Goal: Task Accomplishment & Management: Use online tool/utility

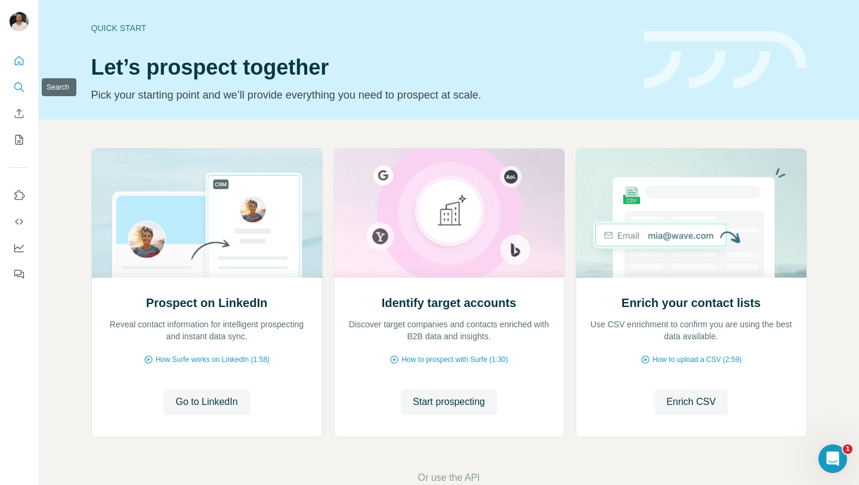
click at [18, 88] on icon "Search" at bounding box center [19, 87] width 12 height 12
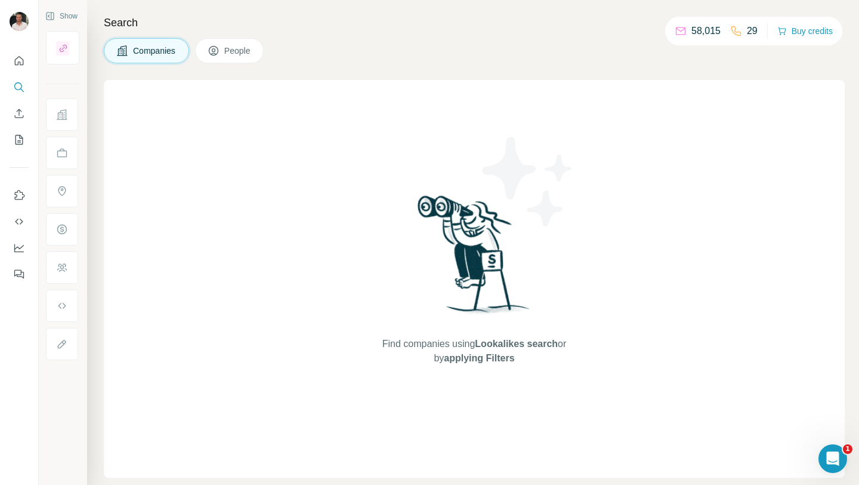
click at [248, 45] on span "People" at bounding box center [237, 51] width 27 height 12
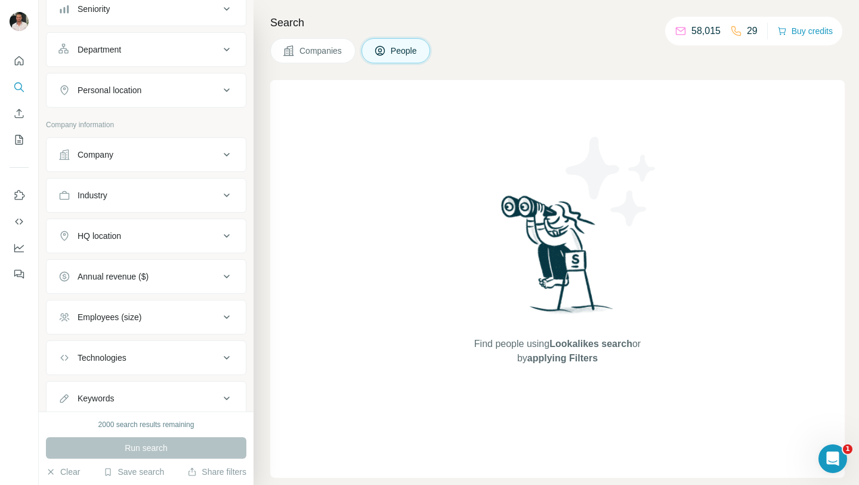
scroll to position [151, 0]
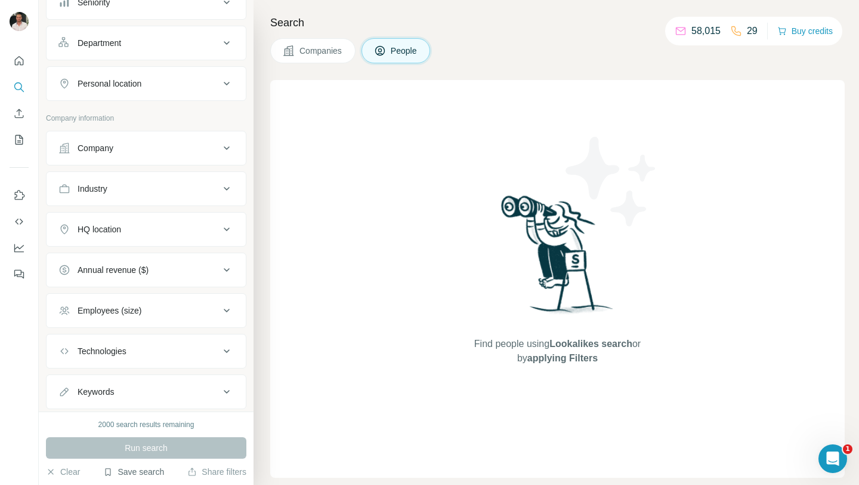
click at [126, 473] on button "Save search" at bounding box center [133, 471] width 61 height 12
click at [139, 453] on div "View my saved searches" at bounding box center [167, 451] width 126 height 24
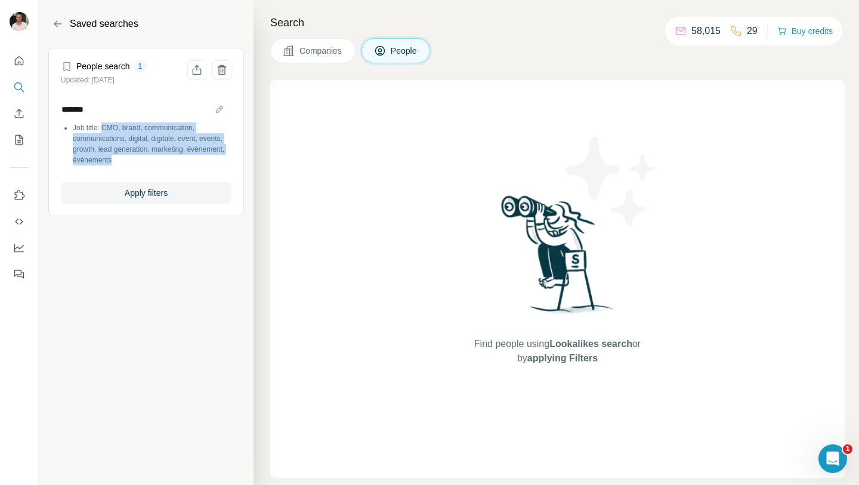
drag, startPoint x: 105, startPoint y: 126, endPoint x: 157, endPoint y: 158, distance: 60.8
click at [157, 158] on li "Job title: CMO, brand, communication, communications, digital, digitale, event,…" at bounding box center [152, 143] width 159 height 43
click at [60, 30] on button "Back" at bounding box center [57, 23] width 19 height 19
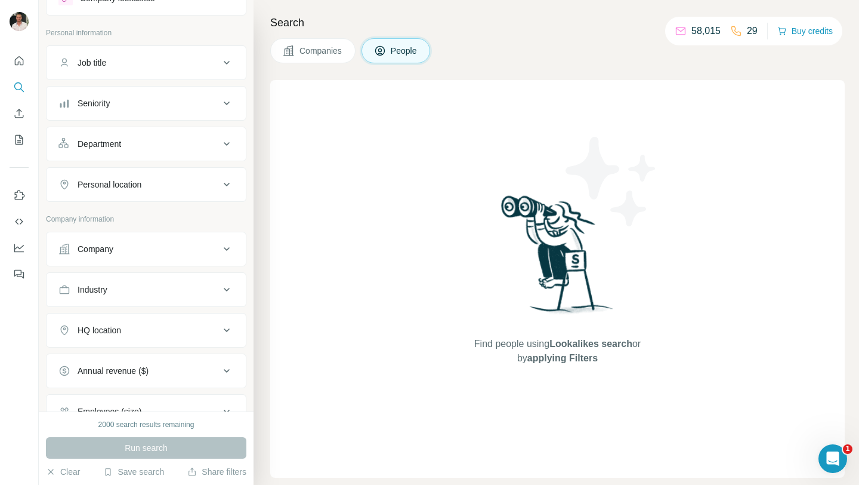
scroll to position [57, 0]
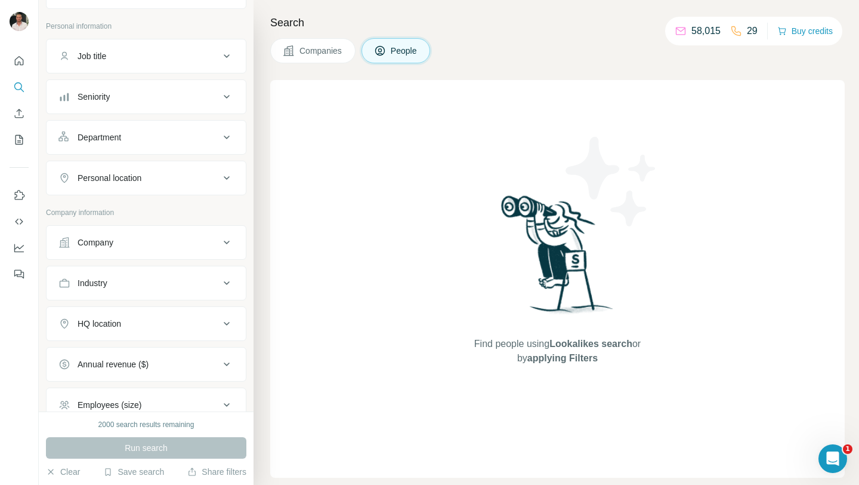
click at [128, 241] on div "Company" at bounding box center [138, 242] width 161 height 12
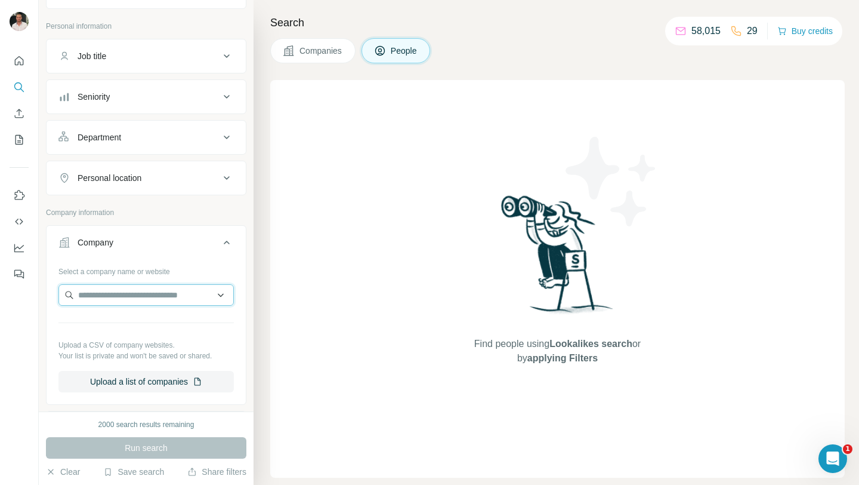
click at [121, 292] on input "text" at bounding box center [145, 294] width 175 height 21
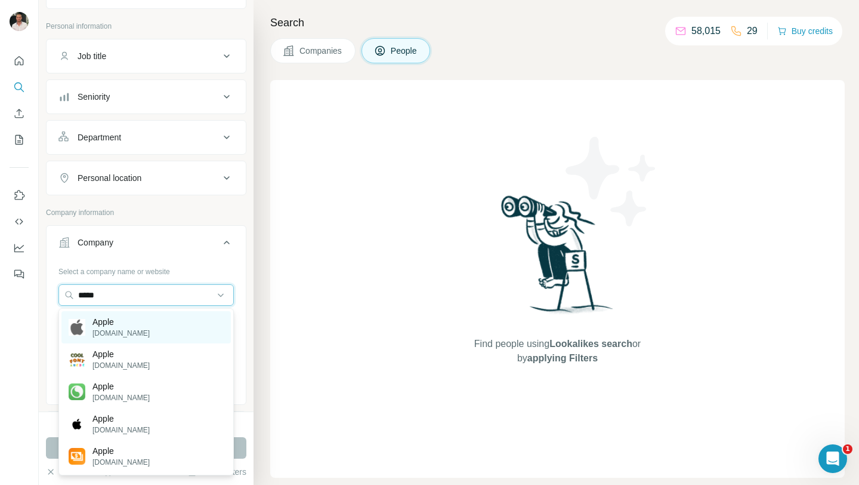
type input "*****"
click at [133, 321] on div "Apple [DOMAIN_NAME]" at bounding box center [145, 327] width 169 height 32
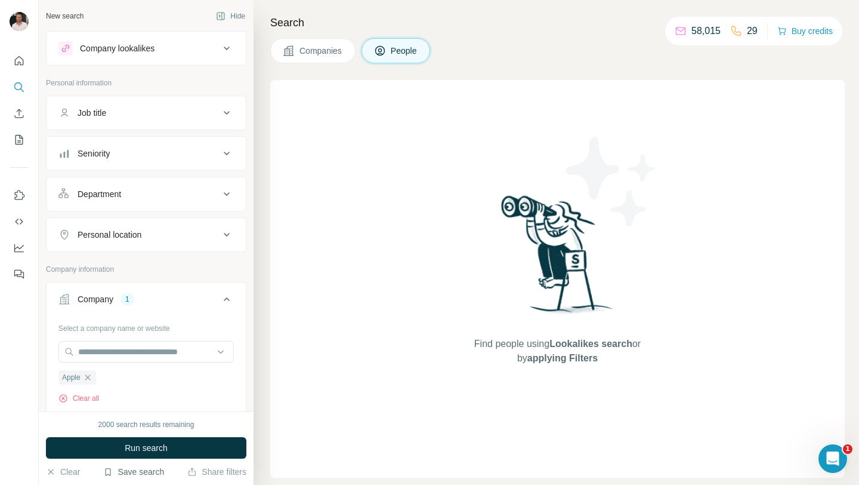
click at [153, 467] on button "Save search" at bounding box center [133, 471] width 61 height 12
click at [156, 446] on div "View my saved searches" at bounding box center [167, 451] width 126 height 24
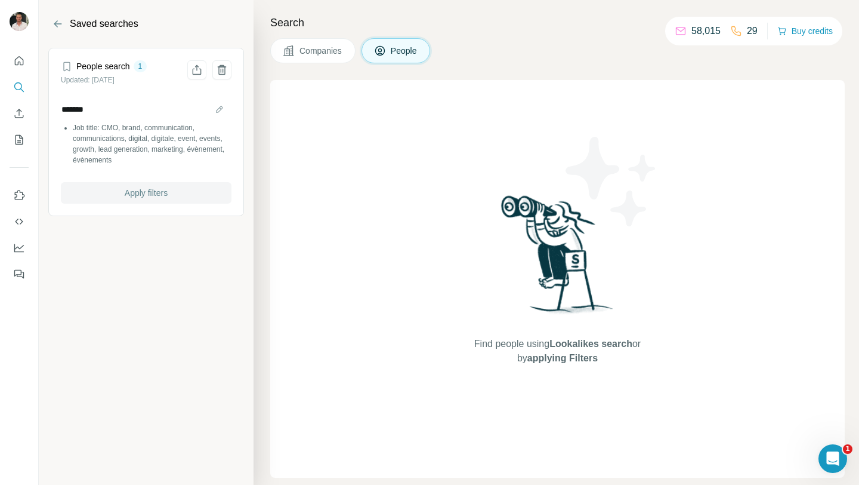
click at [163, 194] on span "Apply filters" at bounding box center [146, 193] width 43 height 12
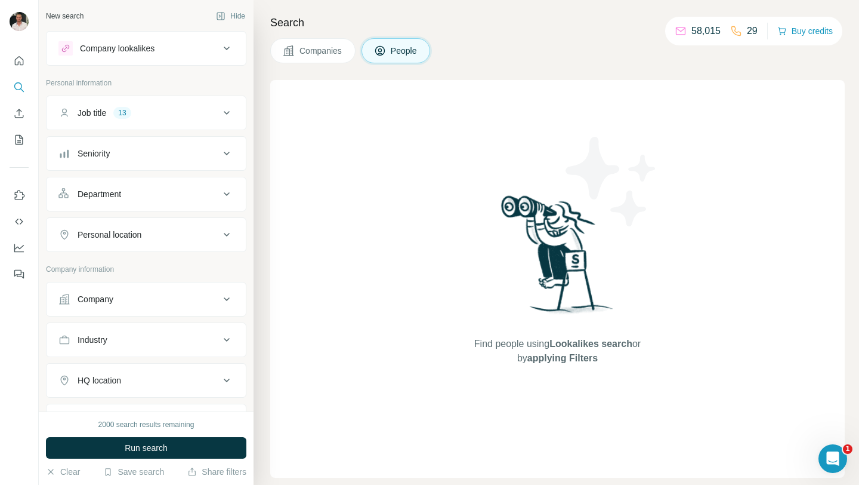
click at [139, 296] on div "Company" at bounding box center [138, 299] width 161 height 12
click at [121, 346] on input "text" at bounding box center [145, 351] width 175 height 21
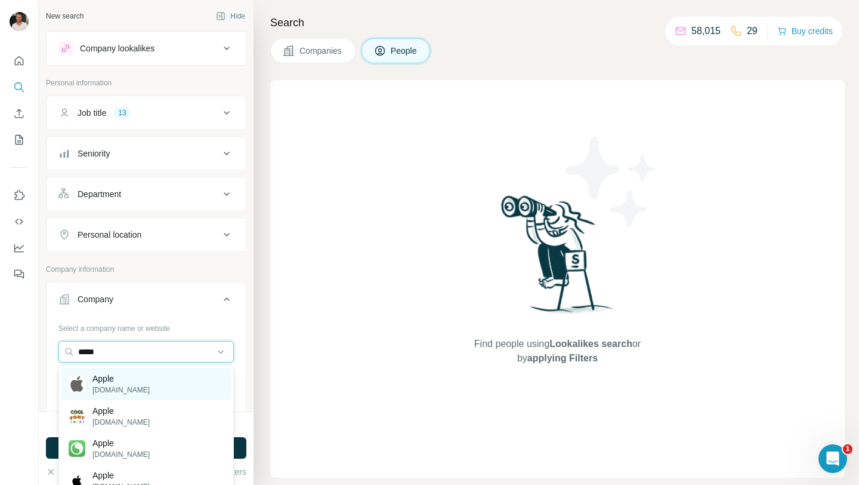
type input "*****"
click at [132, 377] on div "Apple [DOMAIN_NAME]" at bounding box center [145, 384] width 169 height 32
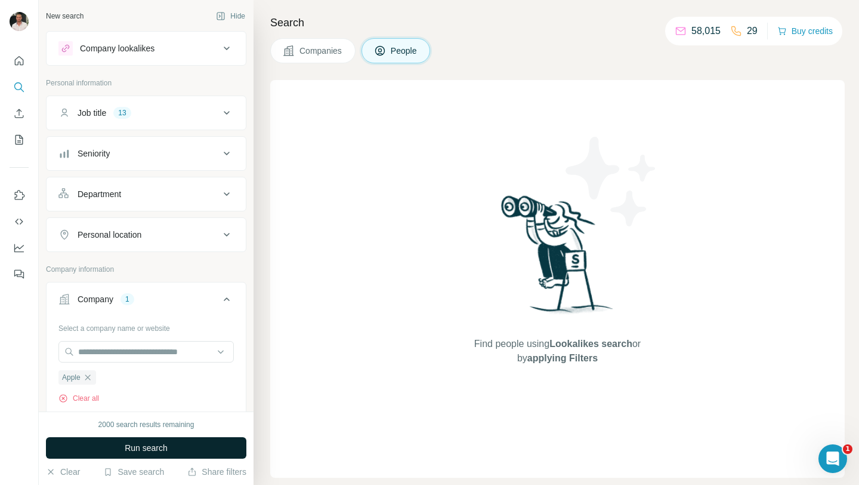
click at [137, 446] on span "Run search" at bounding box center [146, 448] width 43 height 12
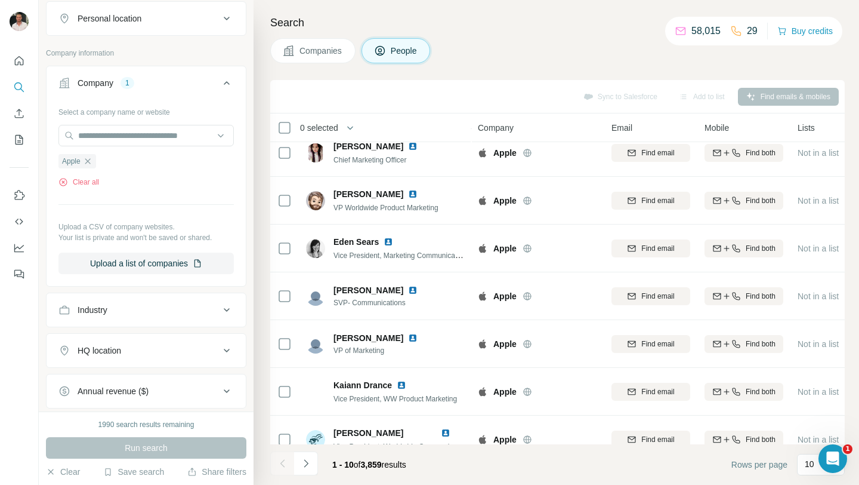
scroll to position [163, 0]
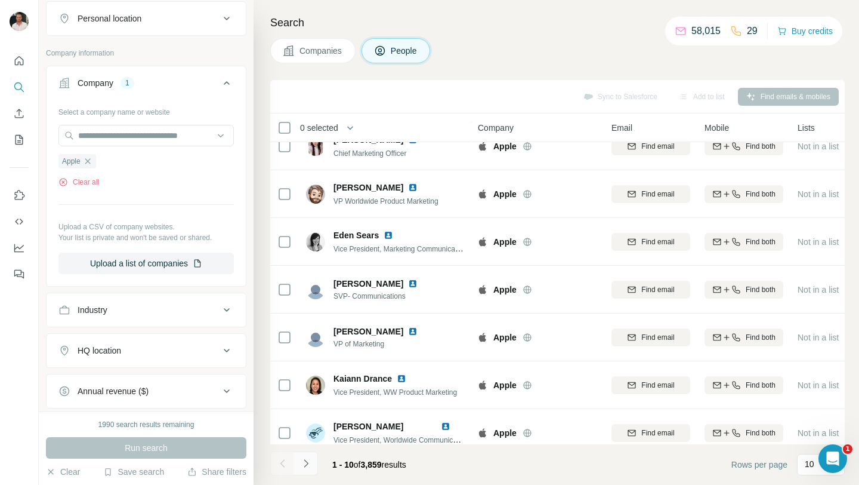
click at [306, 458] on icon "Navigate to next page" at bounding box center [306, 463] width 12 height 12
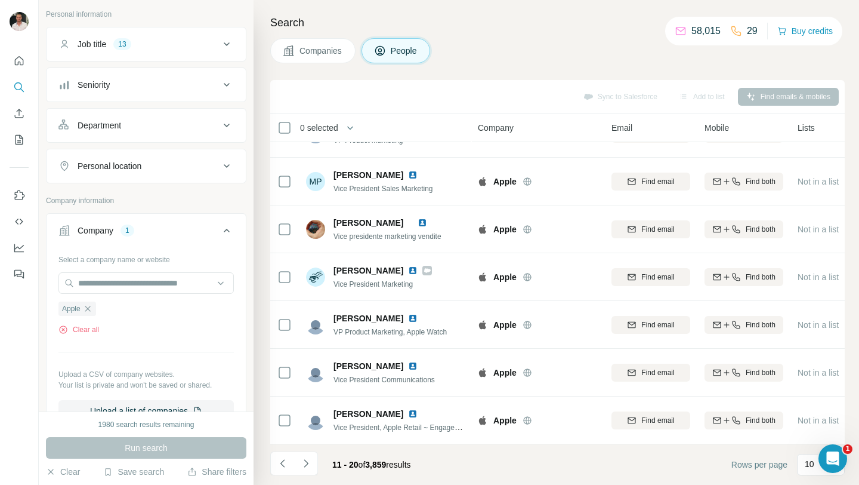
scroll to position [0, 0]
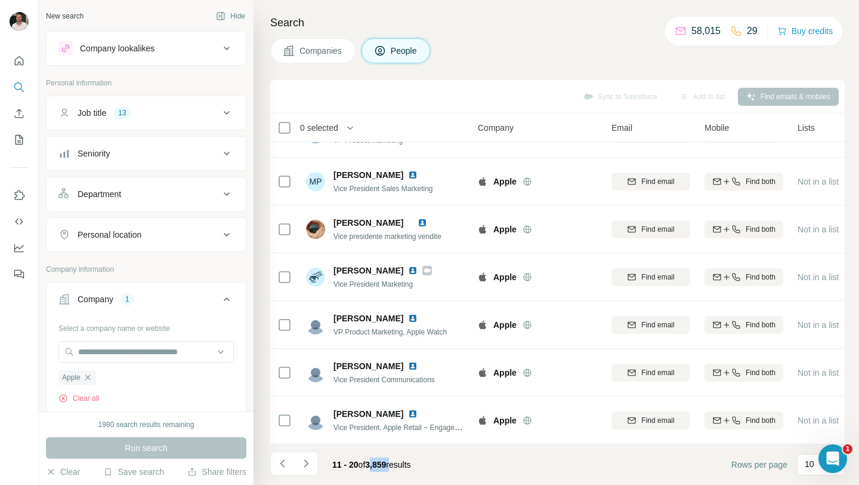
drag, startPoint x: 372, startPoint y: 465, endPoint x: 402, endPoint y: 465, distance: 29.2
click at [402, 465] on span "11 - 20 of 3,859 results" at bounding box center [371, 464] width 79 height 10
click at [155, 199] on div "Department" at bounding box center [138, 194] width 161 height 12
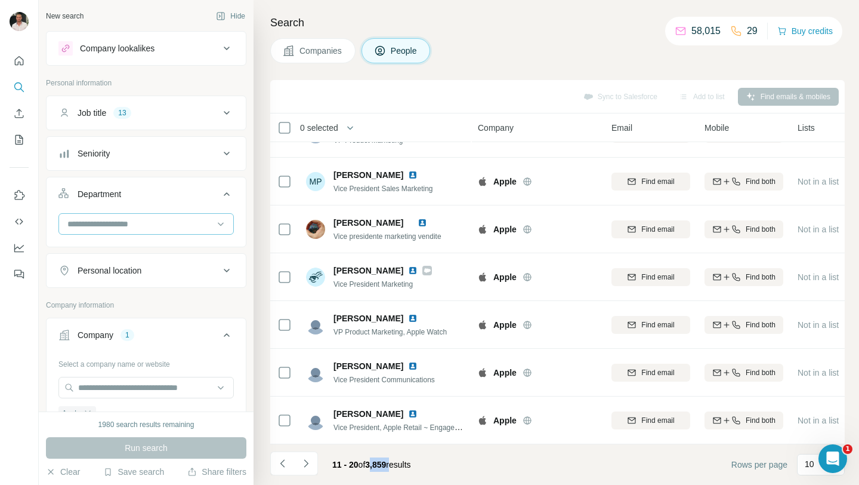
click at [140, 222] on input at bounding box center [139, 223] width 147 height 13
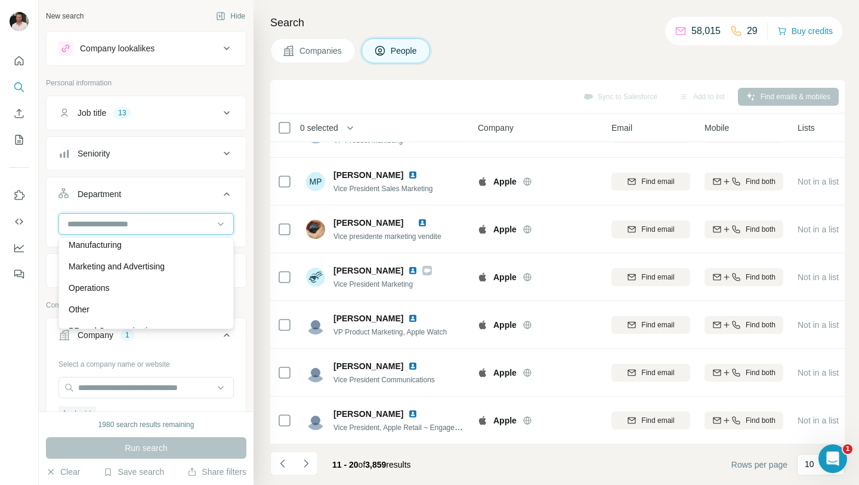
scroll to position [266, 0]
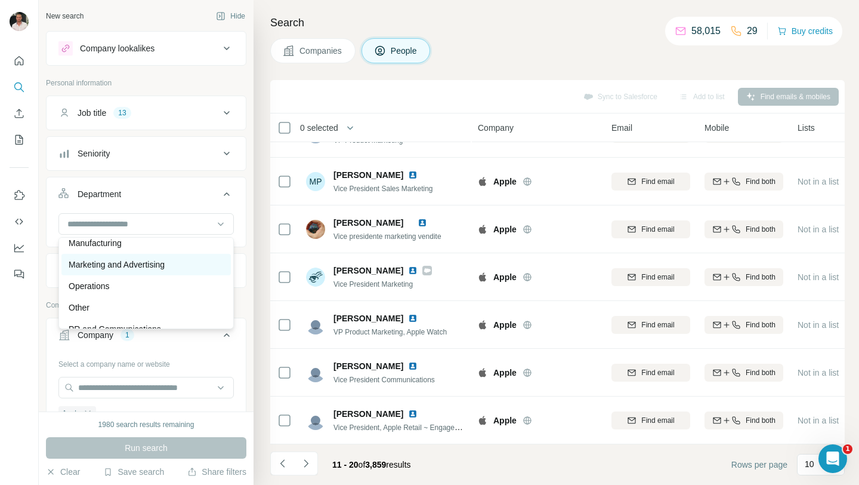
click at [133, 267] on p "Marketing and Advertising" at bounding box center [117, 264] width 96 height 12
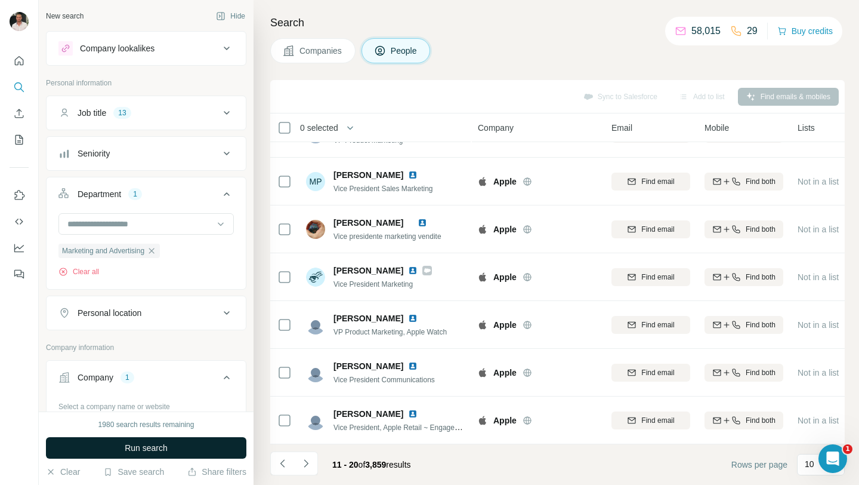
click at [135, 452] on span "Run search" at bounding box center [146, 448] width 43 height 12
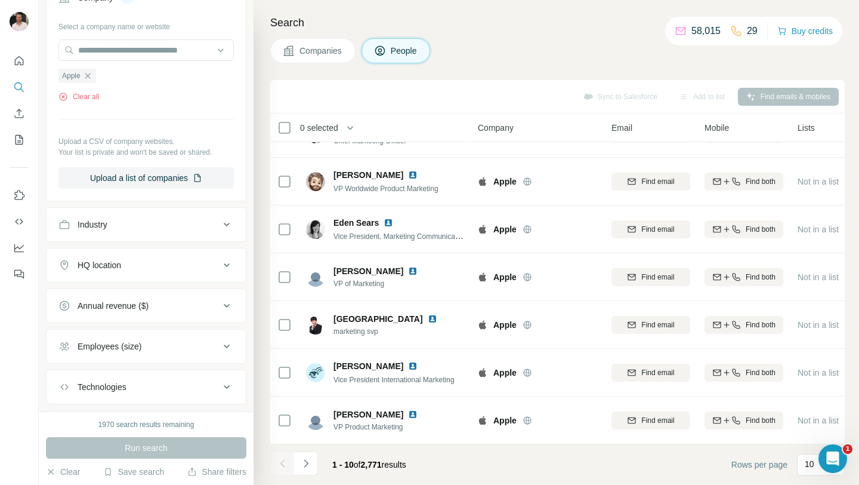
scroll to position [447, 0]
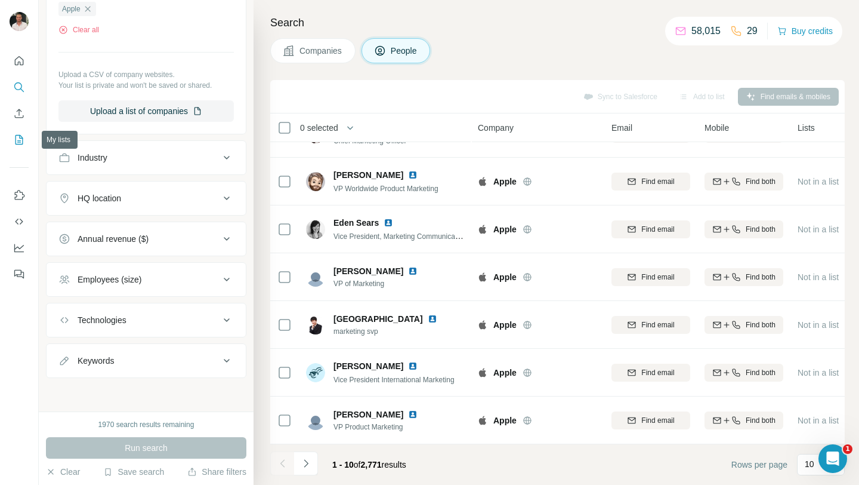
click at [20, 131] on button "My lists" at bounding box center [19, 139] width 19 height 21
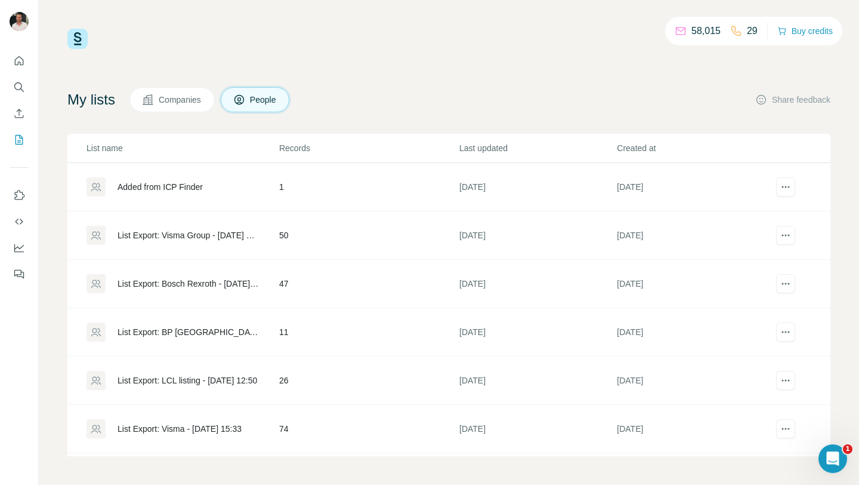
click at [171, 187] on div "Added from ICP Finder" at bounding box center [160, 187] width 85 height 12
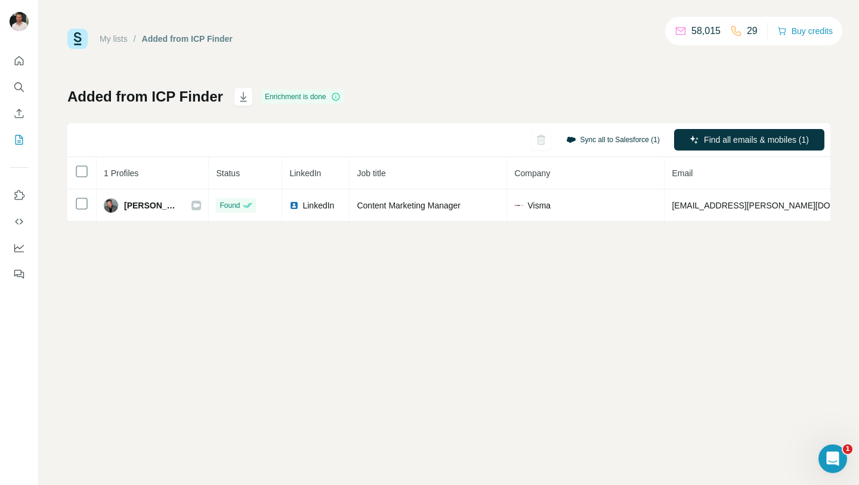
click at [585, 138] on button "Sync all to Salesforce (1)" at bounding box center [613, 140] width 110 height 18
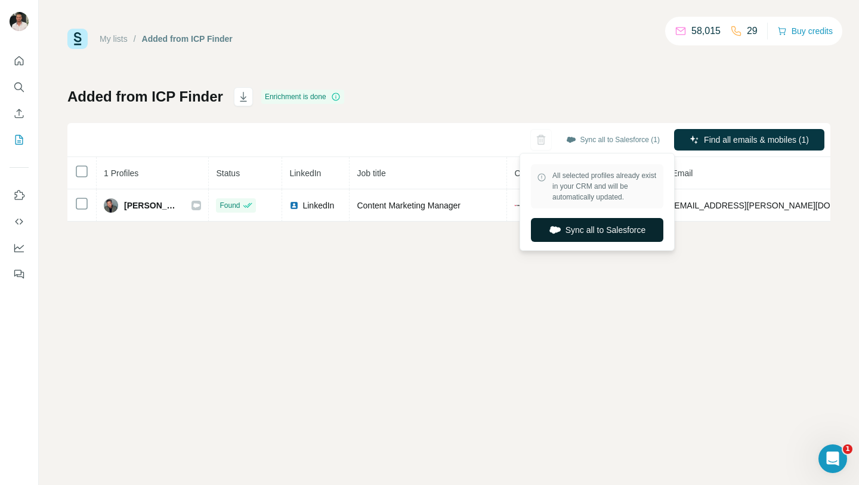
click at [574, 226] on button "Sync all to Salesforce" at bounding box center [597, 230] width 132 height 24
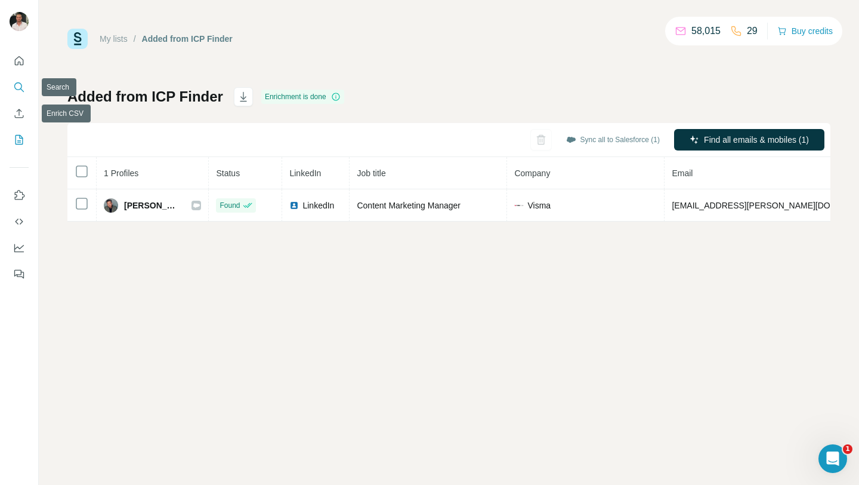
click at [21, 88] on icon "Search" at bounding box center [22, 90] width 4 height 4
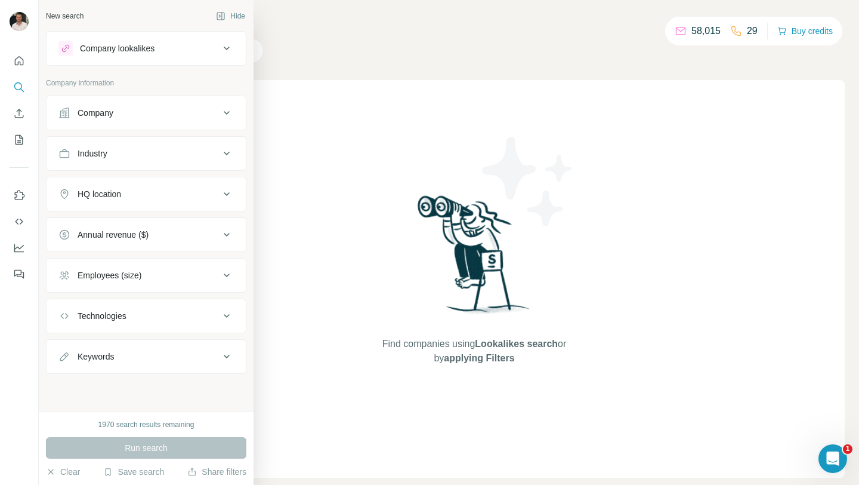
click at [175, 113] on div "Company" at bounding box center [138, 113] width 161 height 12
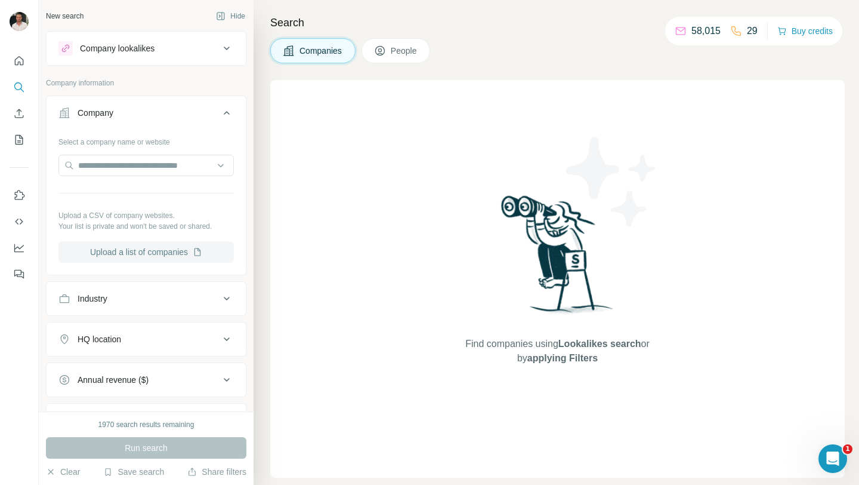
click at [135, 248] on button "Upload a list of companies" at bounding box center [145, 251] width 175 height 21
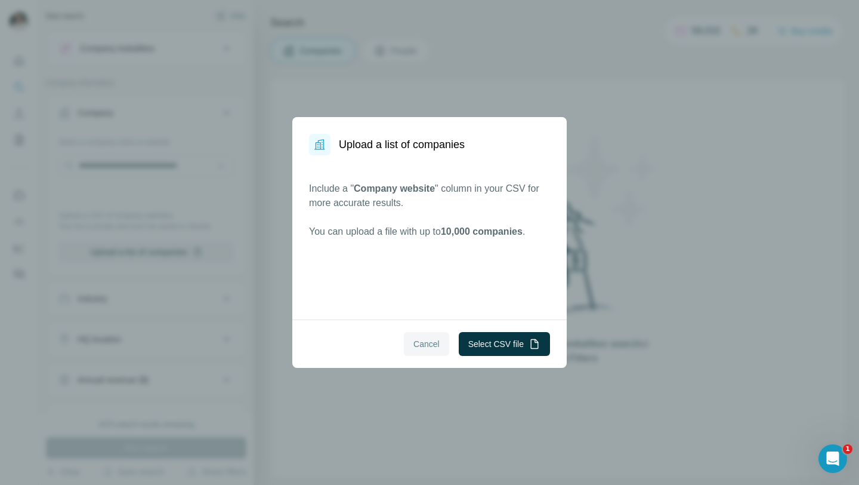
click at [414, 341] on span "Cancel" at bounding box center [427, 344] width 26 height 12
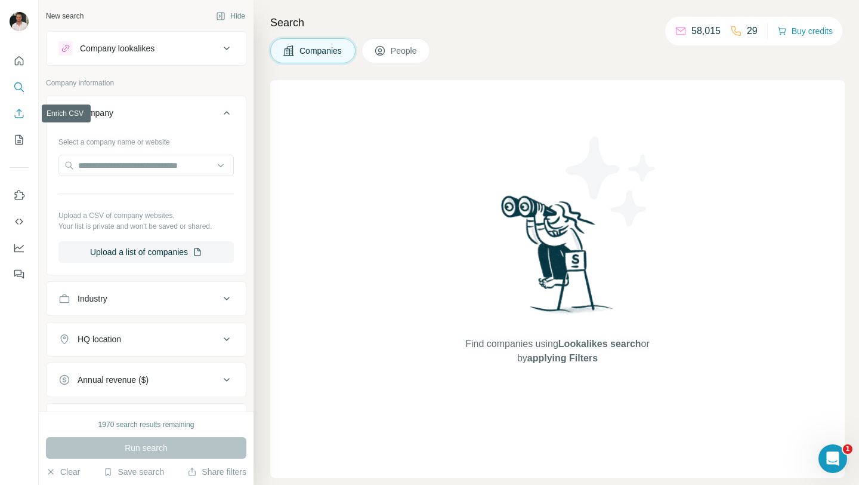
click at [18, 121] on button "Enrich CSV" at bounding box center [19, 113] width 19 height 21
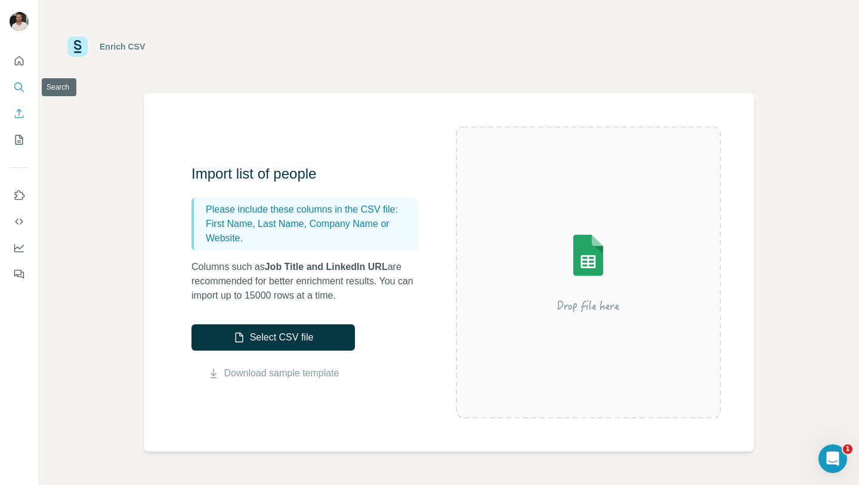
click at [20, 92] on icon "Search" at bounding box center [19, 87] width 12 height 12
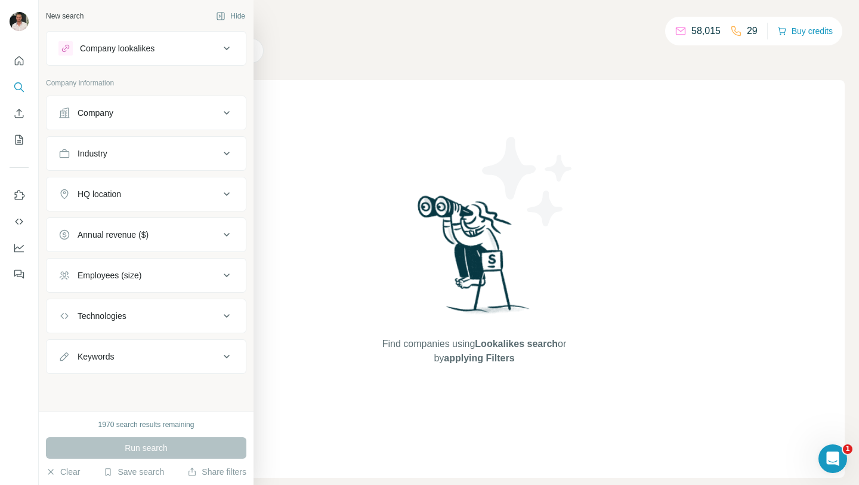
click at [134, 122] on button "Company" at bounding box center [146, 112] width 199 height 29
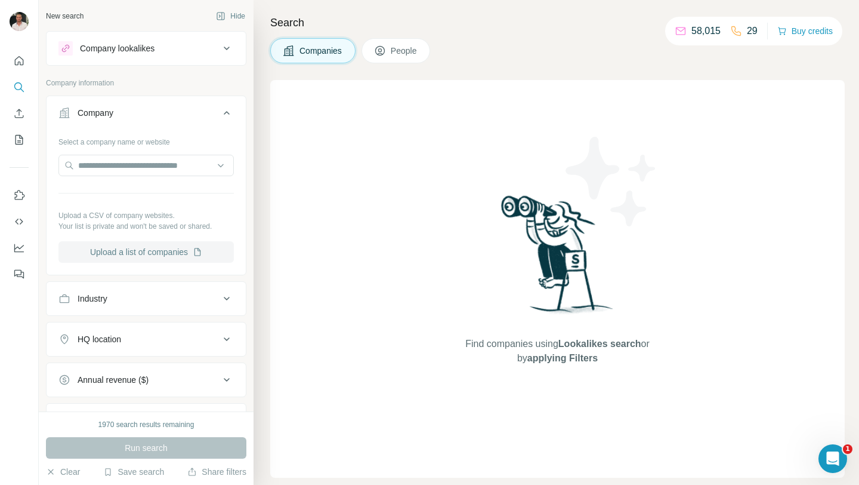
click at [126, 254] on button "Upload a list of companies" at bounding box center [145, 251] width 175 height 21
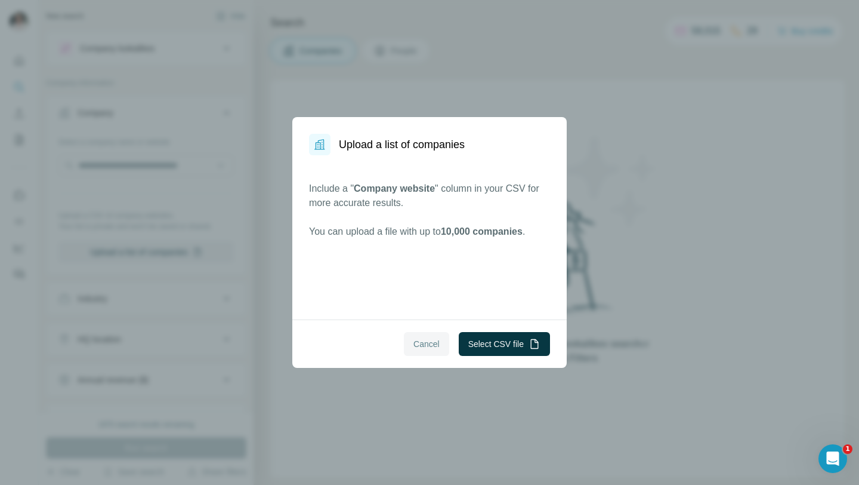
click at [414, 346] on span "Cancel" at bounding box center [427, 344] width 26 height 12
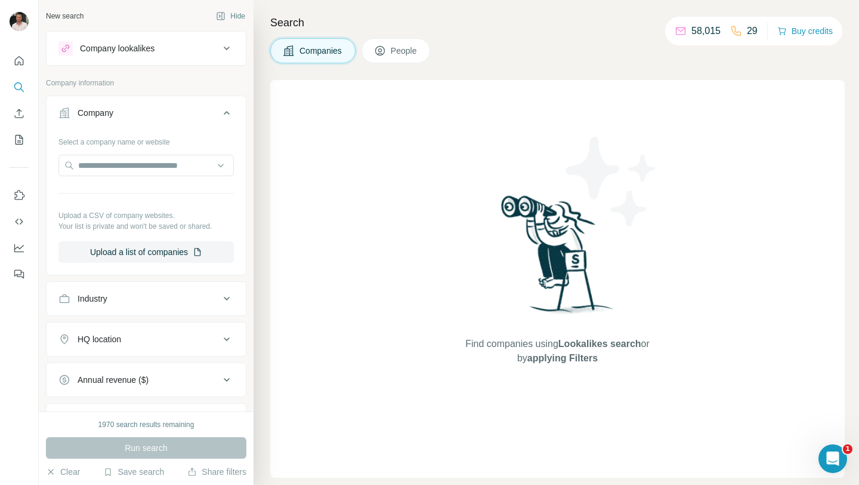
click at [194, 49] on div "Company lookalikes" at bounding box center [138, 48] width 161 height 14
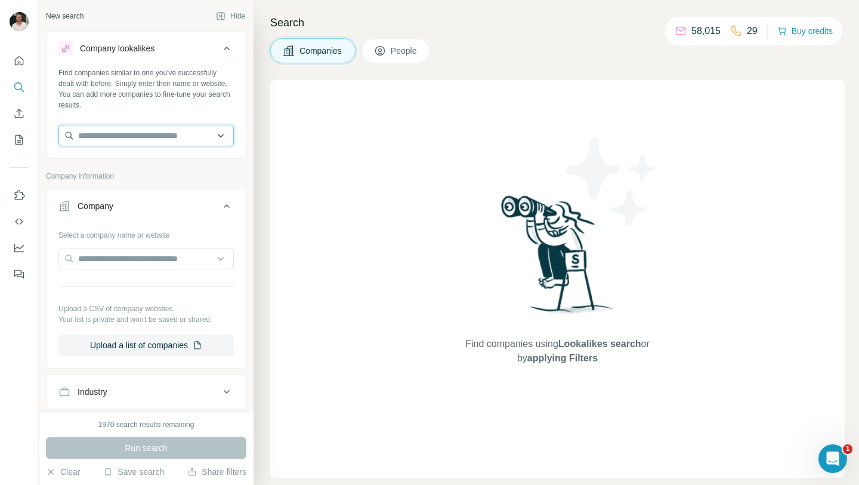
click at [124, 135] on input "text" at bounding box center [145, 135] width 175 height 21
click at [180, 106] on div "Find companies similar to one you've successfully dealt with before. Simply ent…" at bounding box center [145, 88] width 175 height 43
click at [223, 207] on icon at bounding box center [227, 206] width 14 height 14
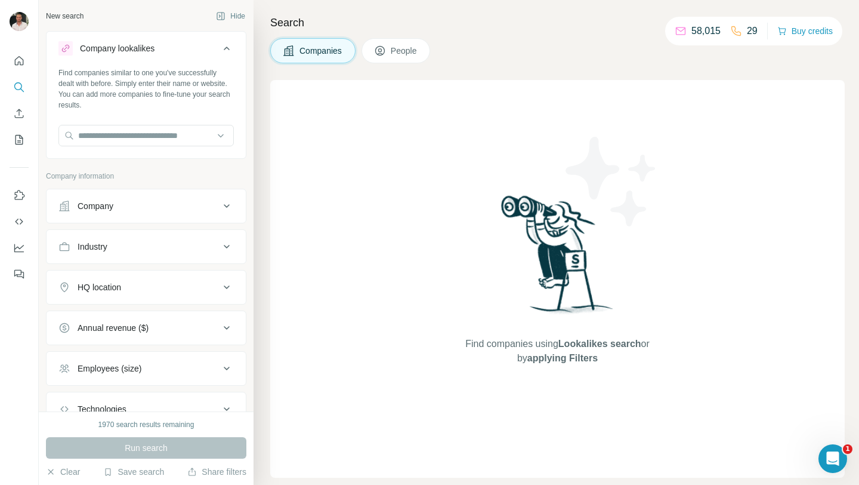
click at [164, 252] on div "Industry" at bounding box center [138, 246] width 161 height 12
click at [174, 282] on input at bounding box center [139, 276] width 147 height 13
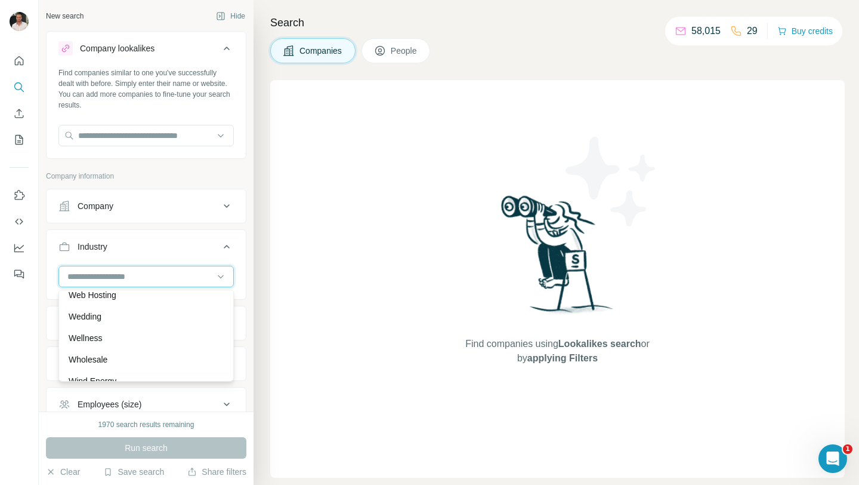
scroll to position [13330, 0]
click at [203, 269] on div at bounding box center [139, 276] width 147 height 20
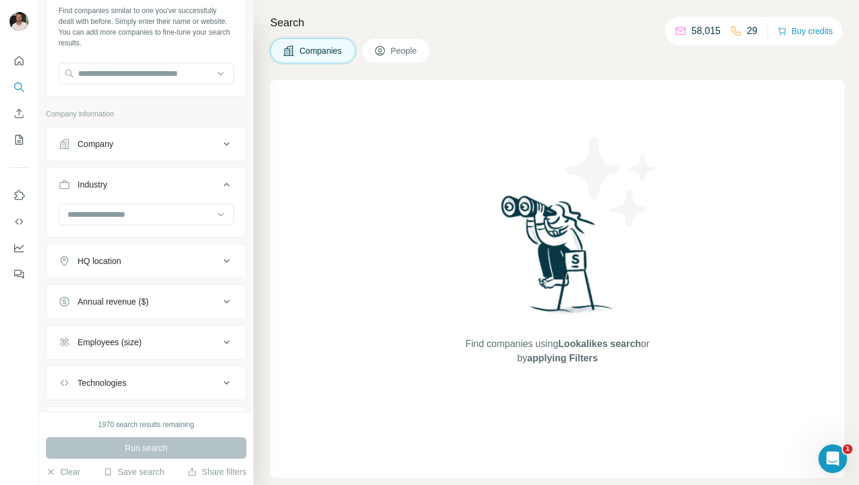
scroll to position [67, 0]
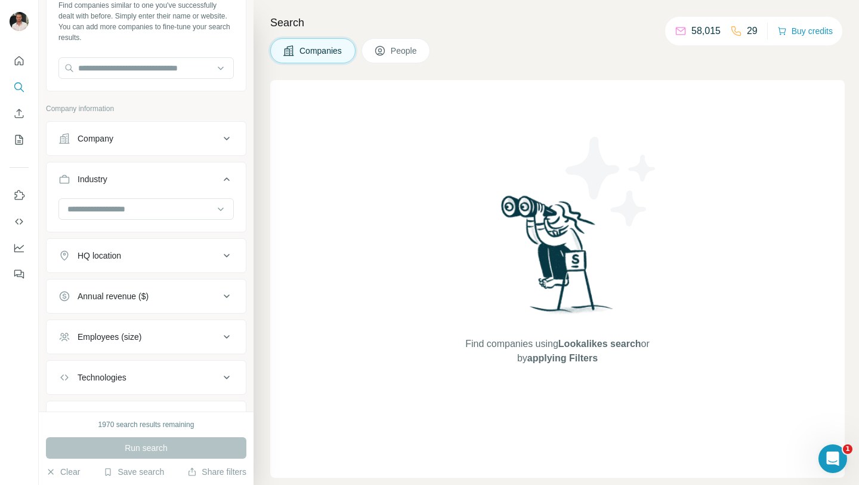
click at [159, 147] on button "Company" at bounding box center [146, 138] width 199 height 29
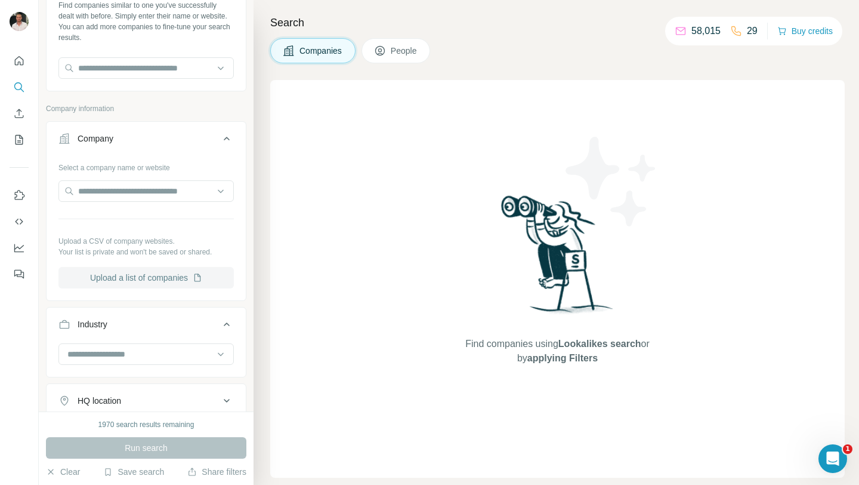
click at [159, 273] on button "Upload a list of companies" at bounding box center [145, 277] width 175 height 21
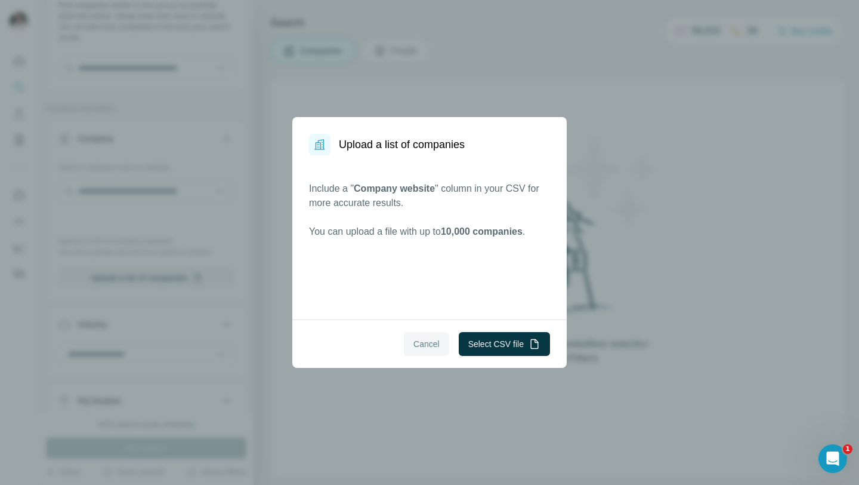
click at [424, 337] on button "Cancel" at bounding box center [426, 344] width 45 height 24
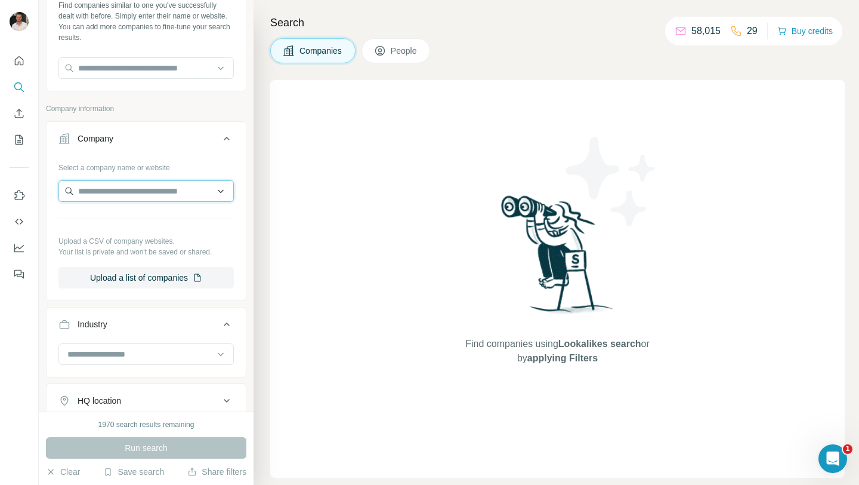
click at [152, 199] on input "text" at bounding box center [145, 190] width 175 height 21
click at [179, 115] on div "Company information" at bounding box center [146, 112] width 200 height 18
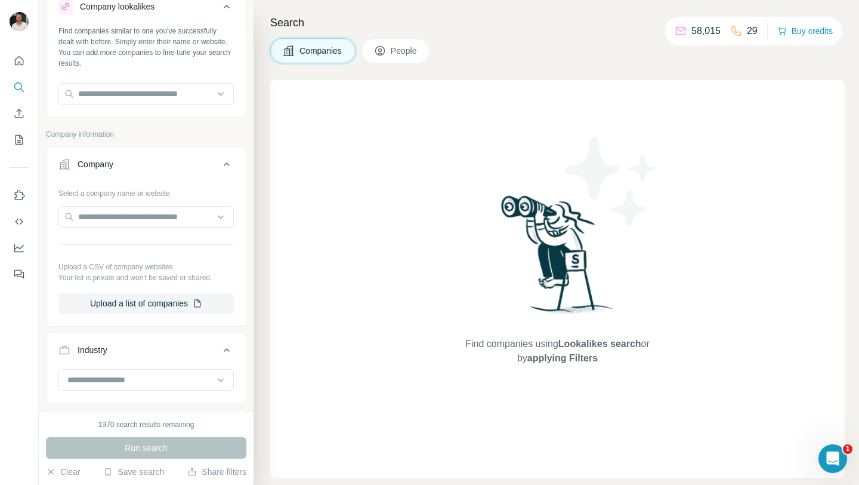
scroll to position [0, 0]
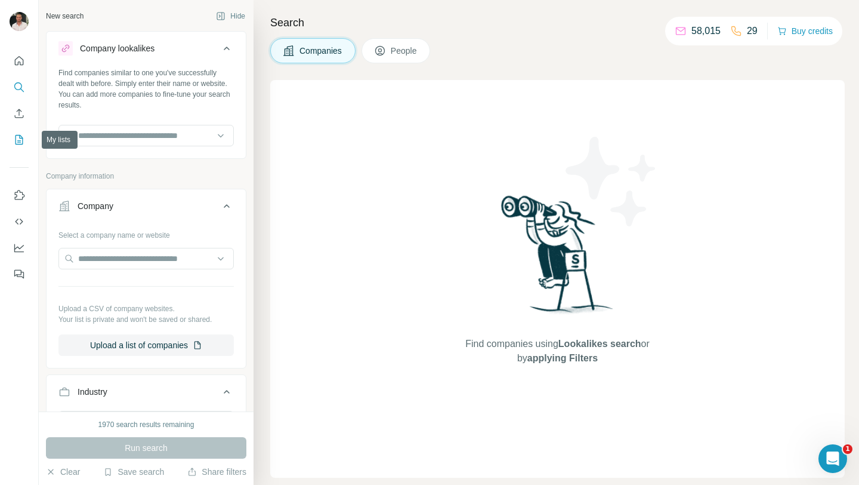
click at [17, 140] on icon "My lists" at bounding box center [19, 140] width 12 height 12
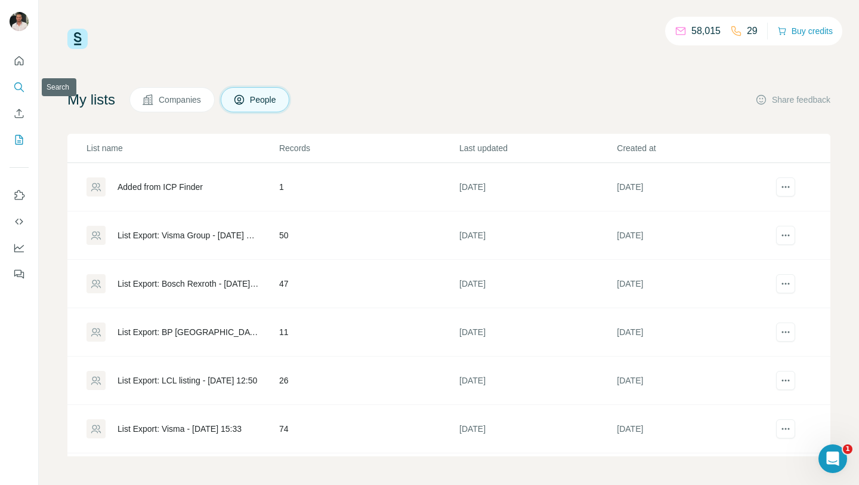
click at [18, 81] on icon "Search" at bounding box center [19, 87] width 12 height 12
